Goal: Task Accomplishment & Management: Manage account settings

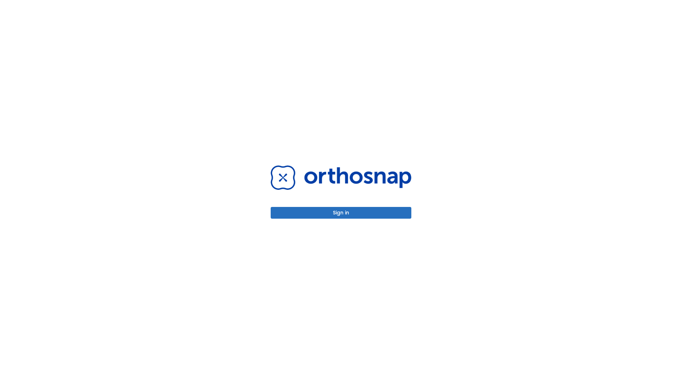
click at [341, 213] on button "Sign in" at bounding box center [341, 213] width 141 height 12
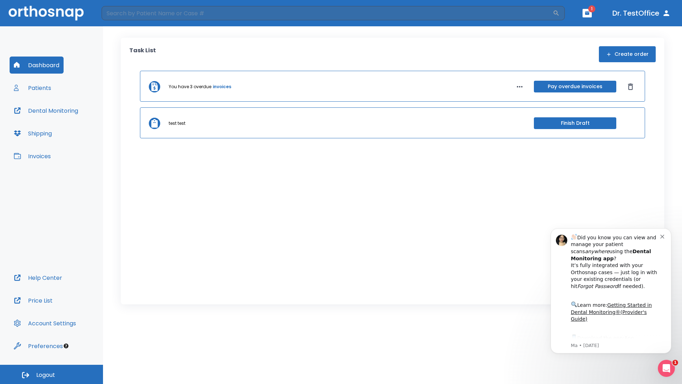
click at [52, 374] on span "Logout" at bounding box center [45, 375] width 19 height 8
